Goal: Task Accomplishment & Management: Manage account settings

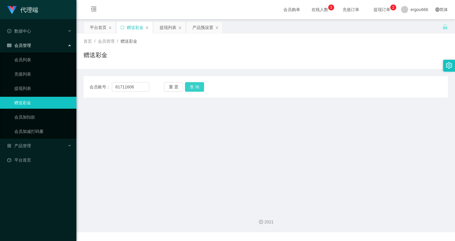
drag, startPoint x: 0, startPoint y: 0, endPoint x: 198, endPoint y: 90, distance: 217.0
click at [198, 90] on button "查 询" at bounding box center [194, 87] width 19 height 10
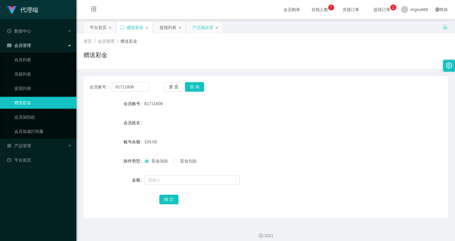
click at [208, 28] on div "产品预设置" at bounding box center [203, 27] width 21 height 11
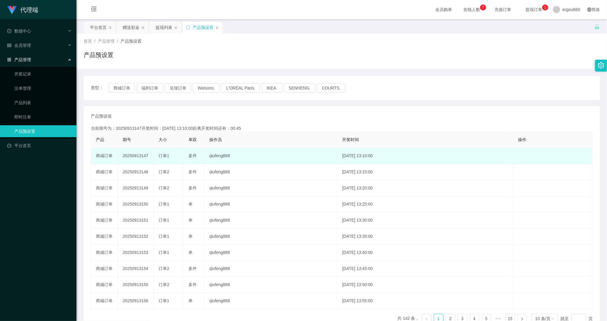
click at [355, 158] on td "[DATE] 13:10:00" at bounding box center [425, 156] width 176 height 16
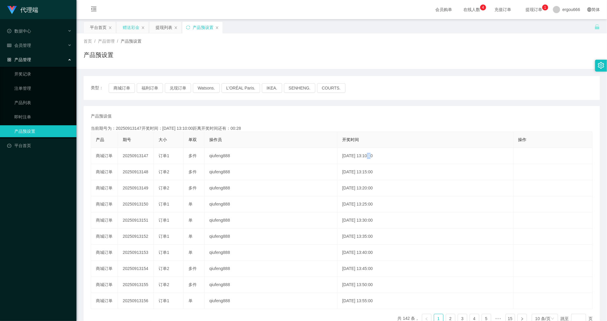
click at [127, 27] on div "赠送彩金" at bounding box center [131, 27] width 17 height 11
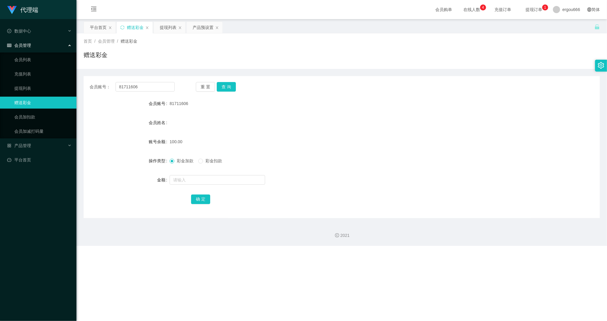
click at [149, 92] on div "会员账号： 81711606 重 置 查 询 会员账号 81711606 会员姓名 账号余额 100.00 操作类型 彩金加款 彩金扣款 金额 确 定" at bounding box center [342, 147] width 516 height 142
click at [156, 89] on input "81711606" at bounding box center [145, 87] width 59 height 10
paste input "168888"
type input "168888"
click at [225, 87] on button "查 询" at bounding box center [226, 87] width 19 height 10
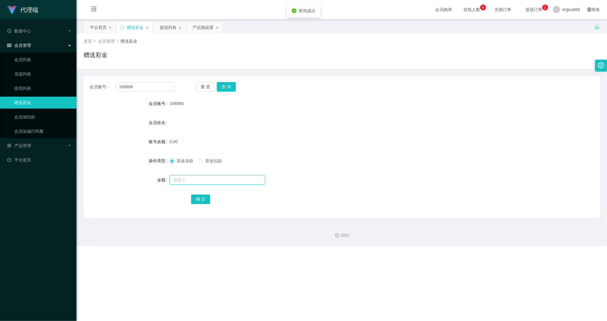
click at [189, 179] on input "text" at bounding box center [218, 180] width 96 height 10
type input "100"
click at [197, 203] on button "确 定" at bounding box center [200, 200] width 19 height 10
click at [162, 88] on input "168888" at bounding box center [145, 87] width 59 height 10
click at [236, 87] on div "重 置 查 询" at bounding box center [238, 87] width 85 height 10
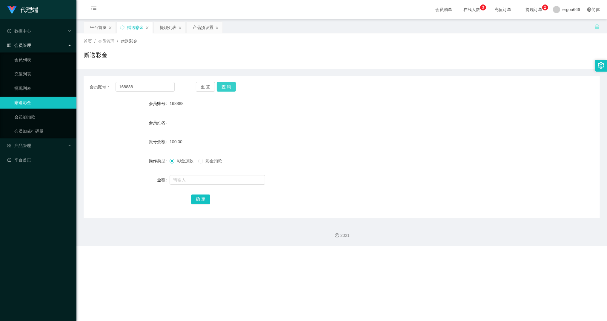
click at [227, 86] on button "查 询" at bounding box center [226, 87] width 19 height 10
click at [201, 28] on div "产品预设置" at bounding box center [203, 27] width 21 height 11
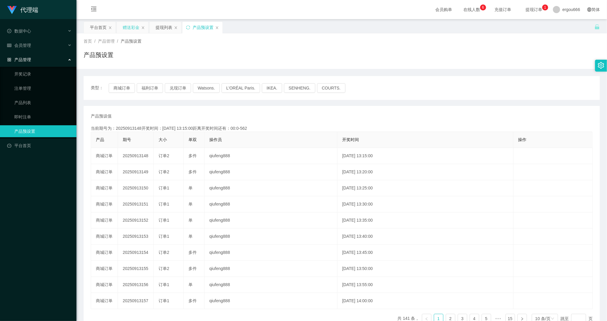
click at [136, 24] on div "赠送彩金" at bounding box center [131, 27] width 17 height 11
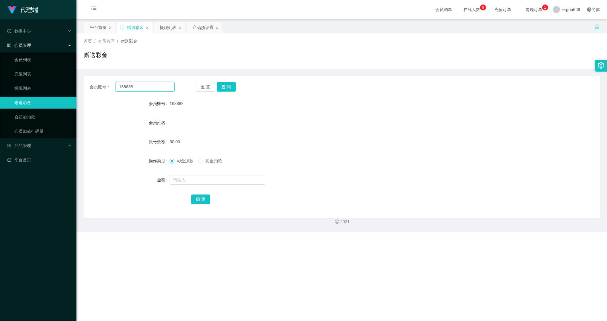
click at [146, 88] on input "168888" at bounding box center [145, 87] width 59 height 10
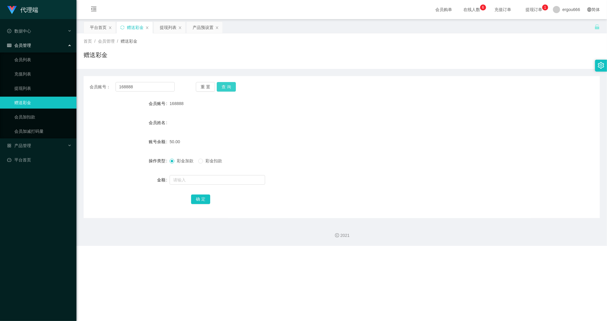
click at [232, 86] on button "查 询" at bounding box center [226, 87] width 19 height 10
click at [208, 181] on input "text" at bounding box center [218, 180] width 96 height 10
type input "100"
click at [204, 207] on div "会员账号： 168888 重 置 查 询 会员账号 168888 会员姓名 账号余额 50.00 操作类型 彩金加款 彩金扣款 金额 100 确 定" at bounding box center [342, 147] width 516 height 142
click at [205, 194] on div "确 定" at bounding box center [341, 199] width 301 height 12
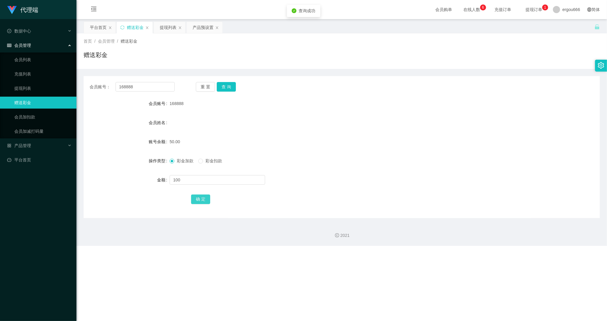
click at [203, 201] on button "确 定" at bounding box center [200, 200] width 19 height 10
